Goal: Task Accomplishment & Management: Manage account settings

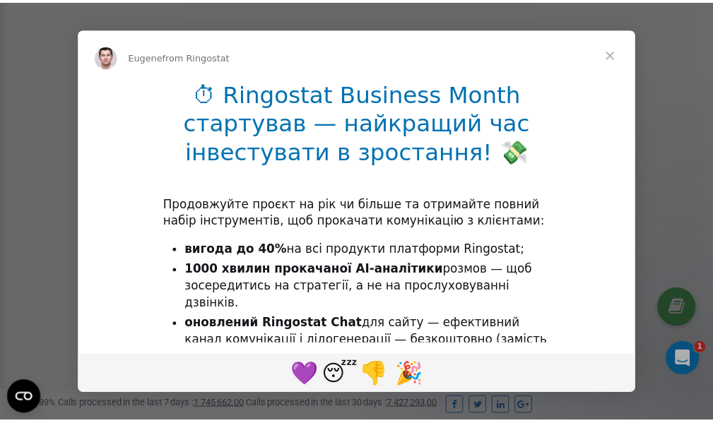
scroll to position [425, 0]
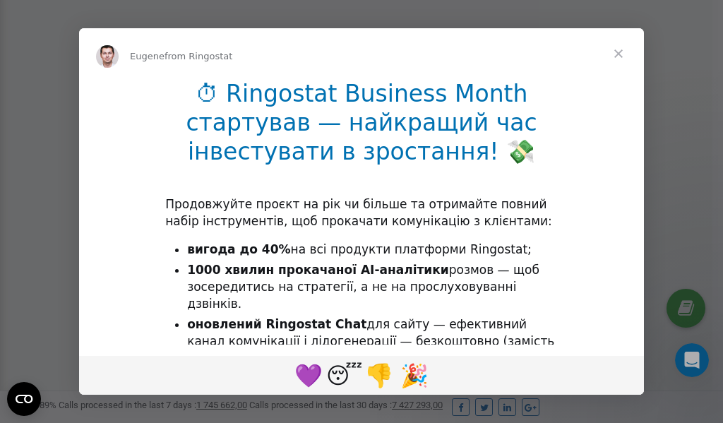
click at [620, 54] on span "Close" at bounding box center [618, 53] width 51 height 51
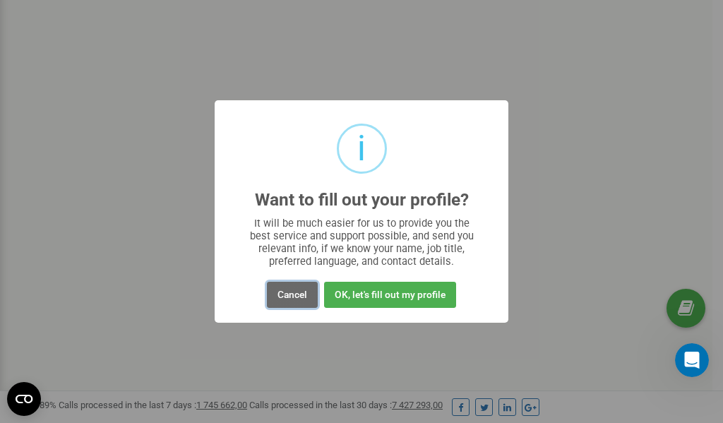
click at [288, 295] on button "Cancel" at bounding box center [292, 295] width 51 height 26
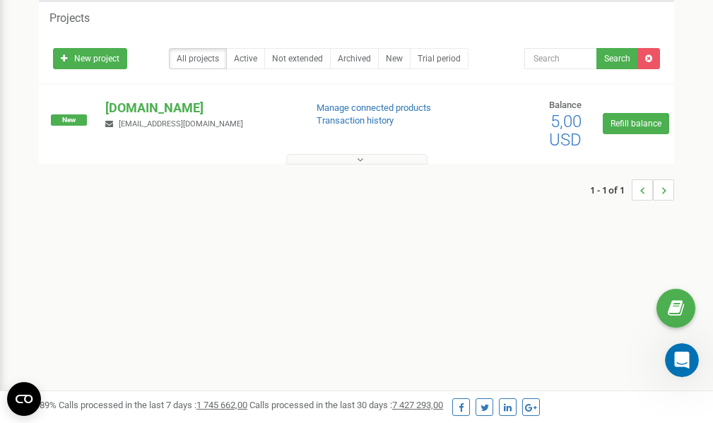
scroll to position [0, 0]
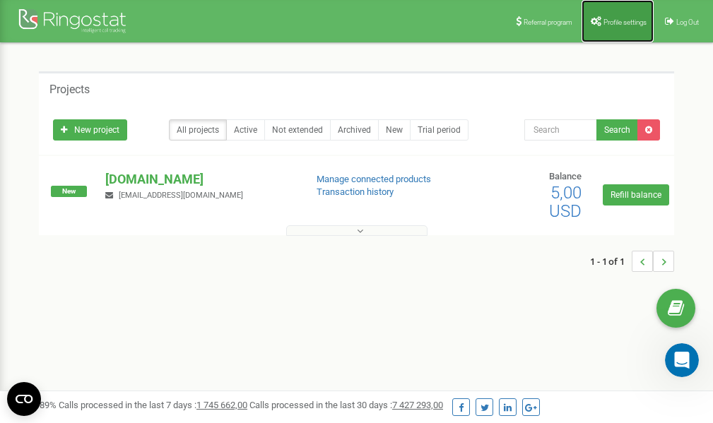
click at [612, 20] on span "Profile settings" at bounding box center [624, 22] width 43 height 8
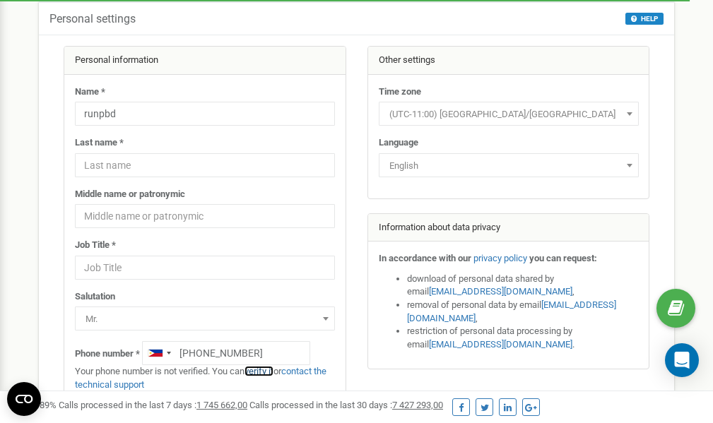
click at [263, 371] on link "verify it" at bounding box center [258, 371] width 29 height 11
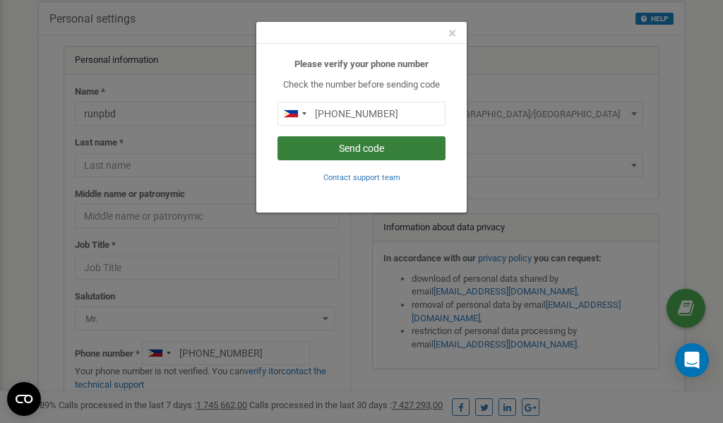
click at [355, 150] on button "Send code" at bounding box center [362, 148] width 168 height 24
